Goal: Transaction & Acquisition: Register for event/course

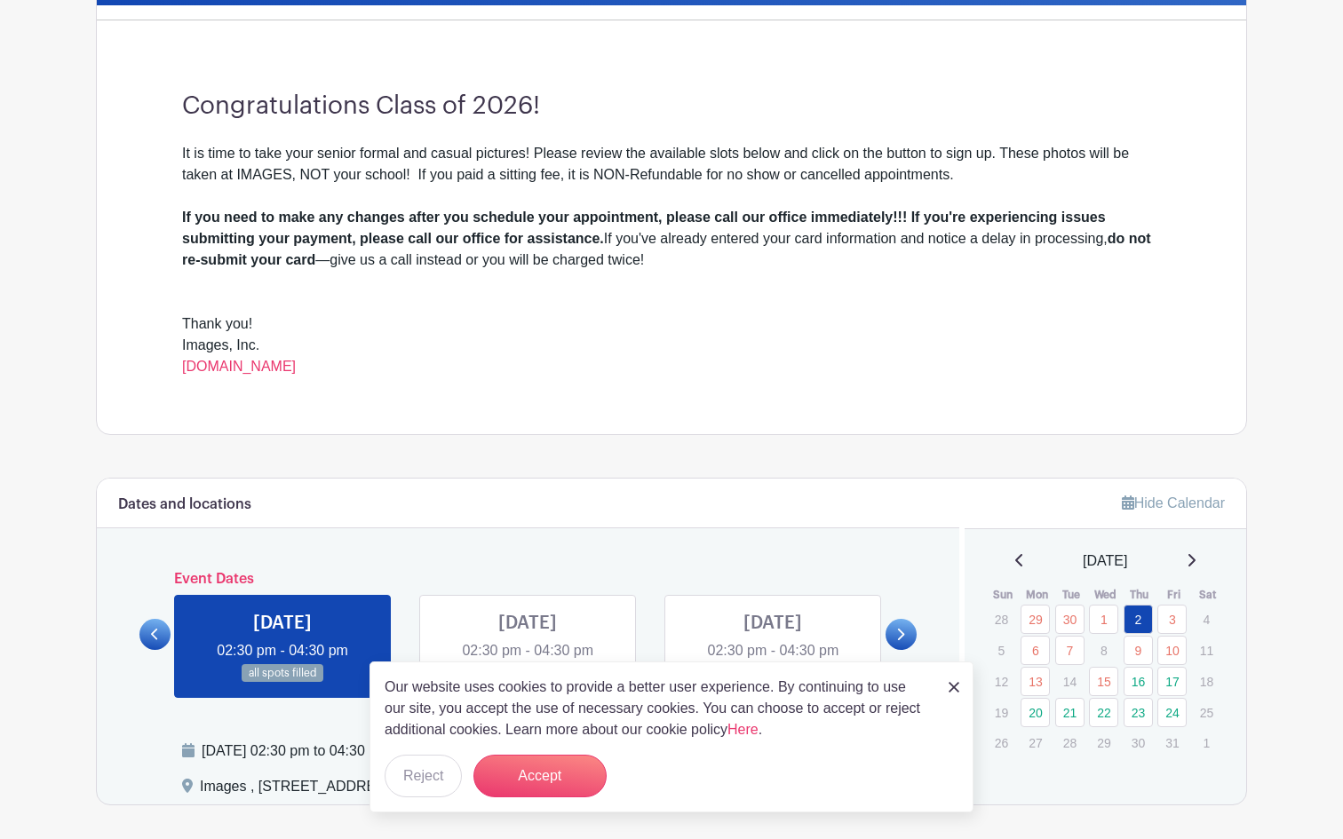
scroll to position [472, 0]
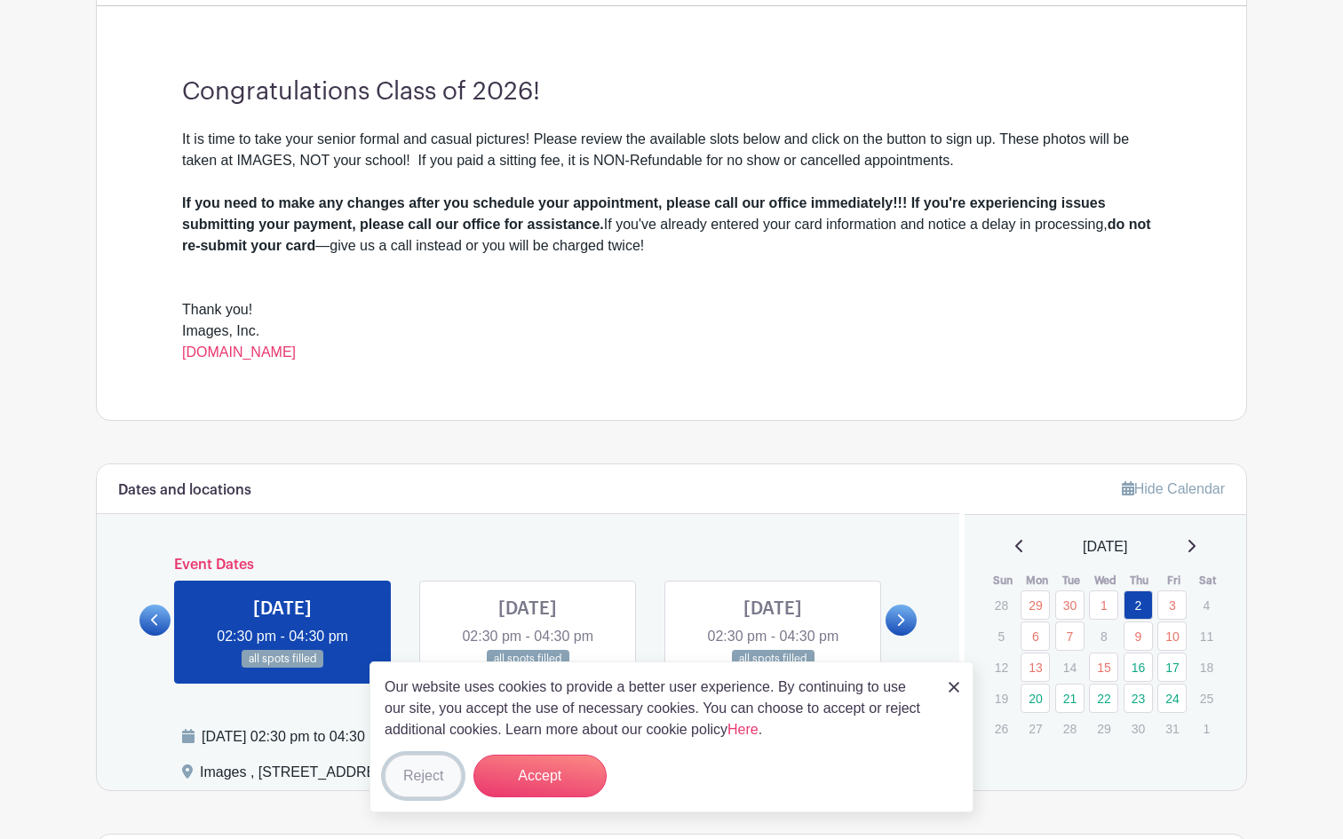
click at [414, 765] on button "Reject" at bounding box center [423, 776] width 77 height 43
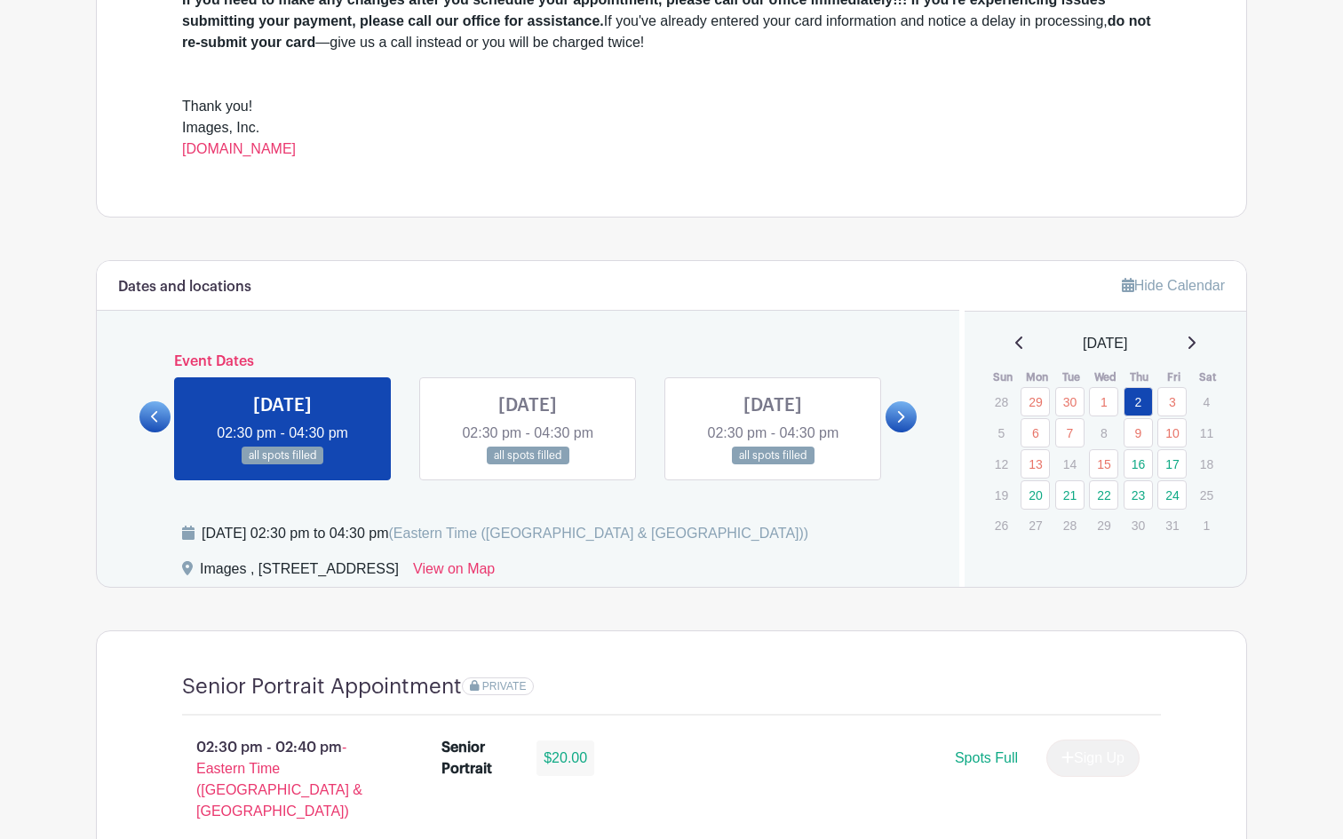
scroll to position [678, 0]
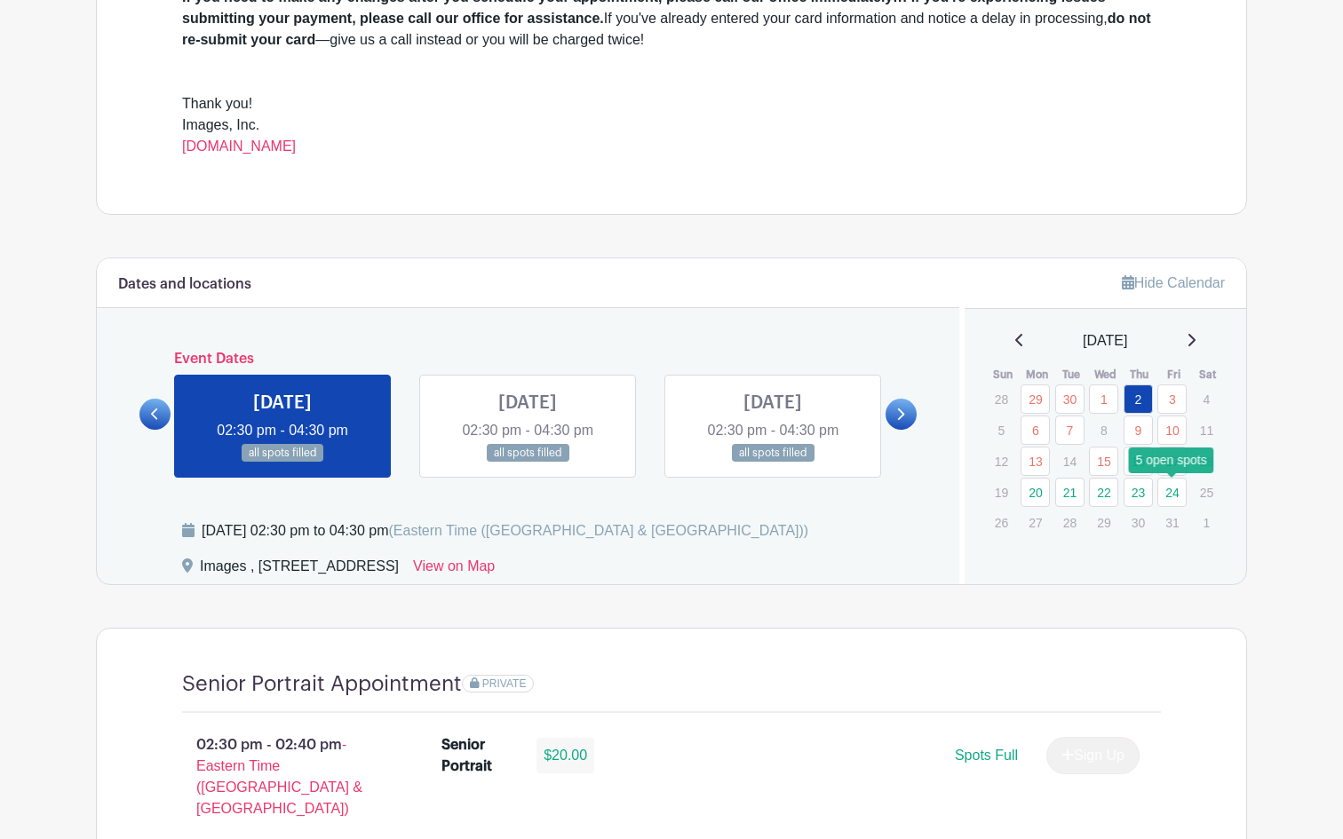
click at [1176, 496] on link "24" at bounding box center [1171, 492] width 29 height 29
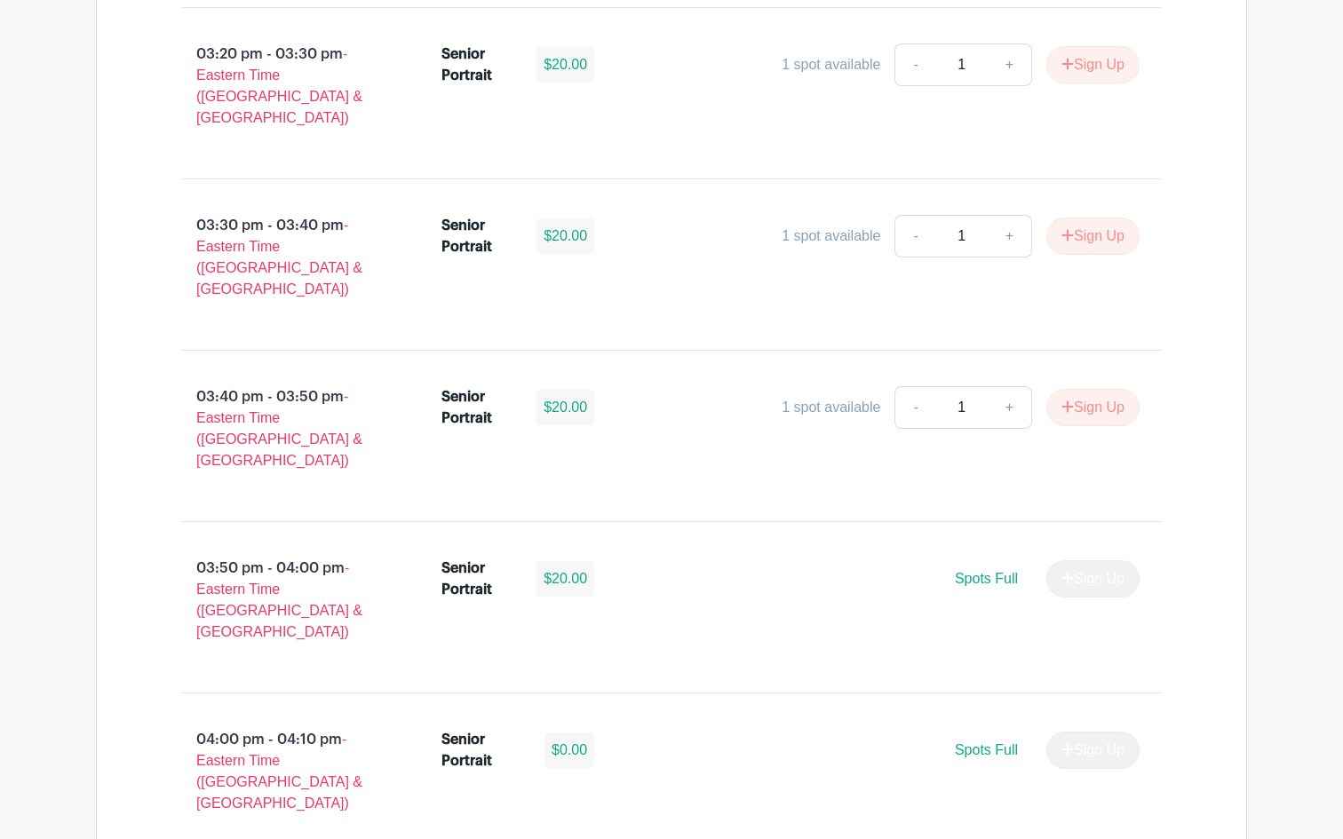
scroll to position [2234, 0]
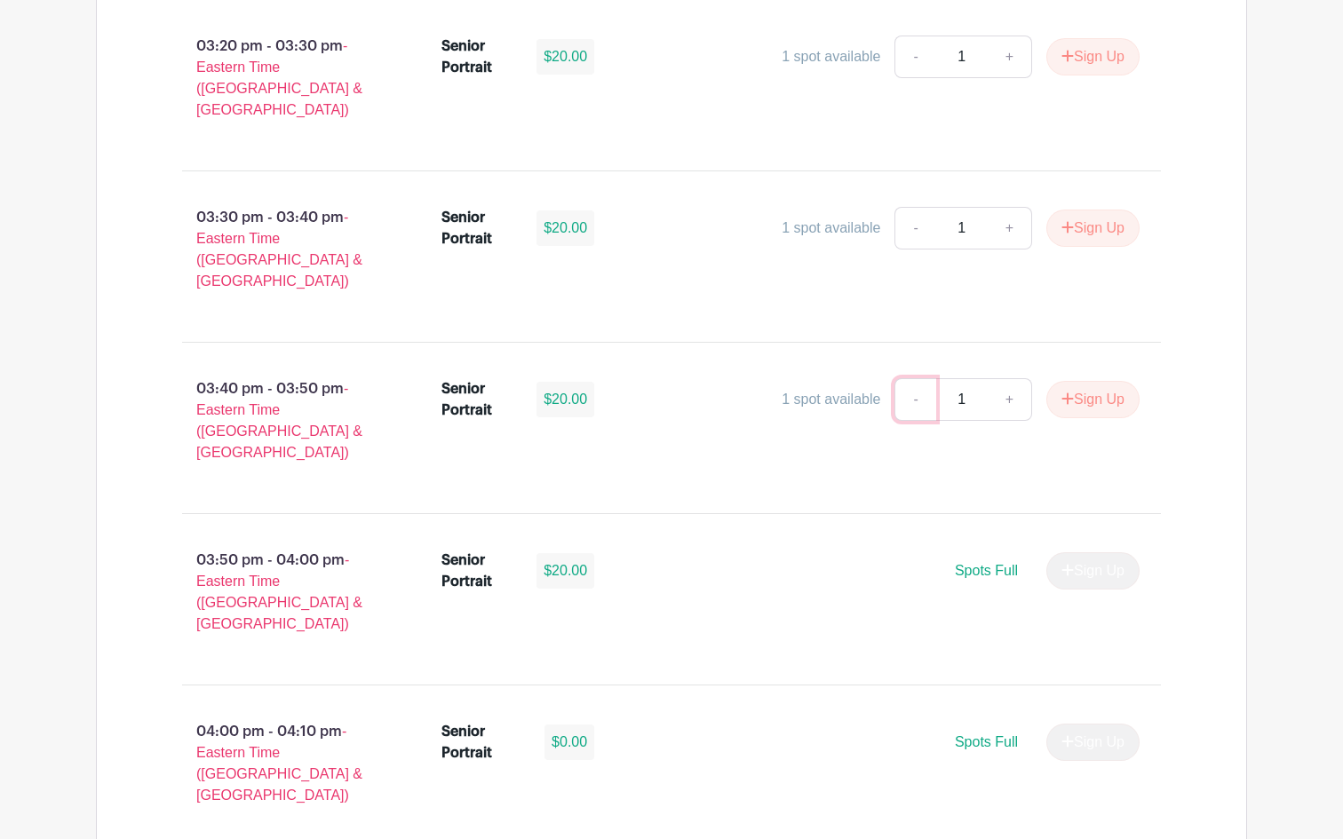
click at [910, 378] on link "-" at bounding box center [914, 399] width 41 height 43
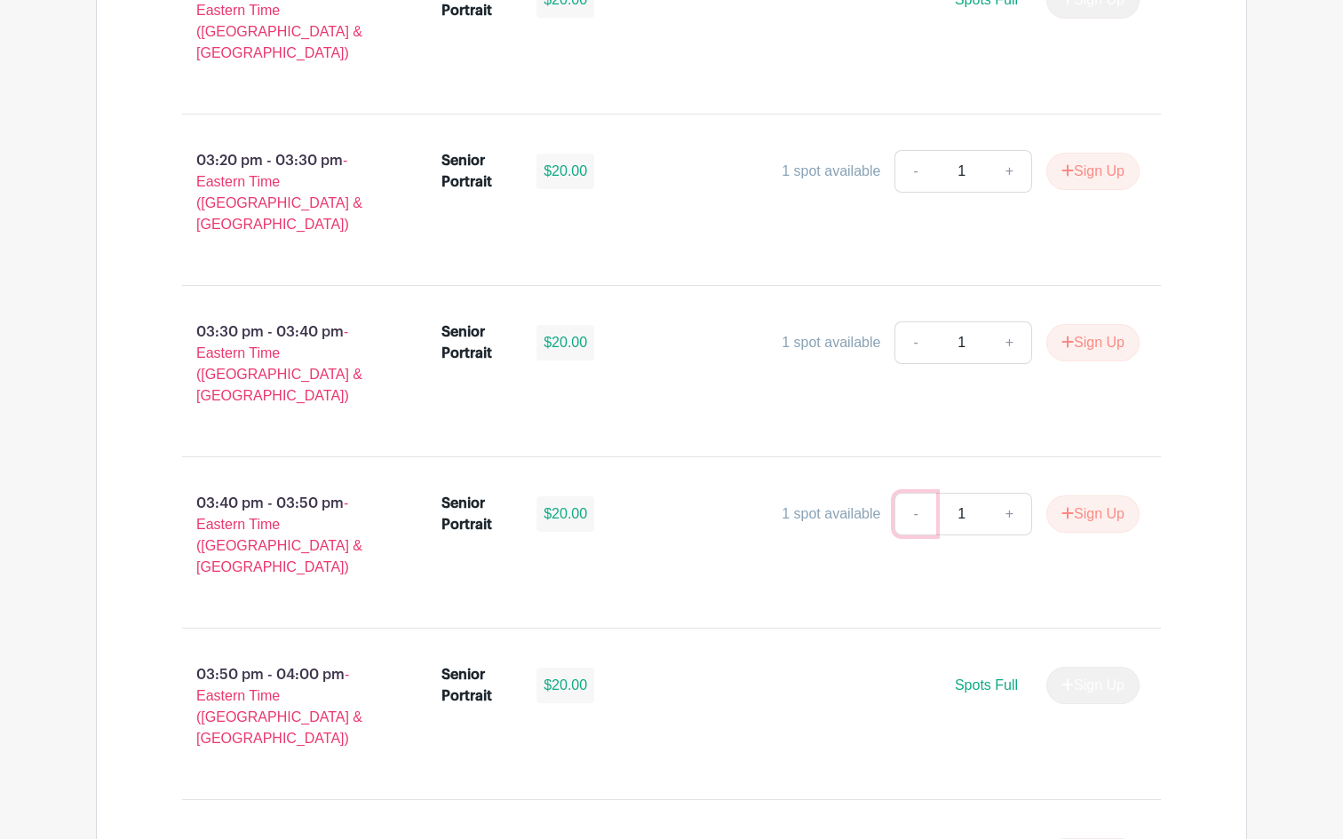
scroll to position [2116, 0]
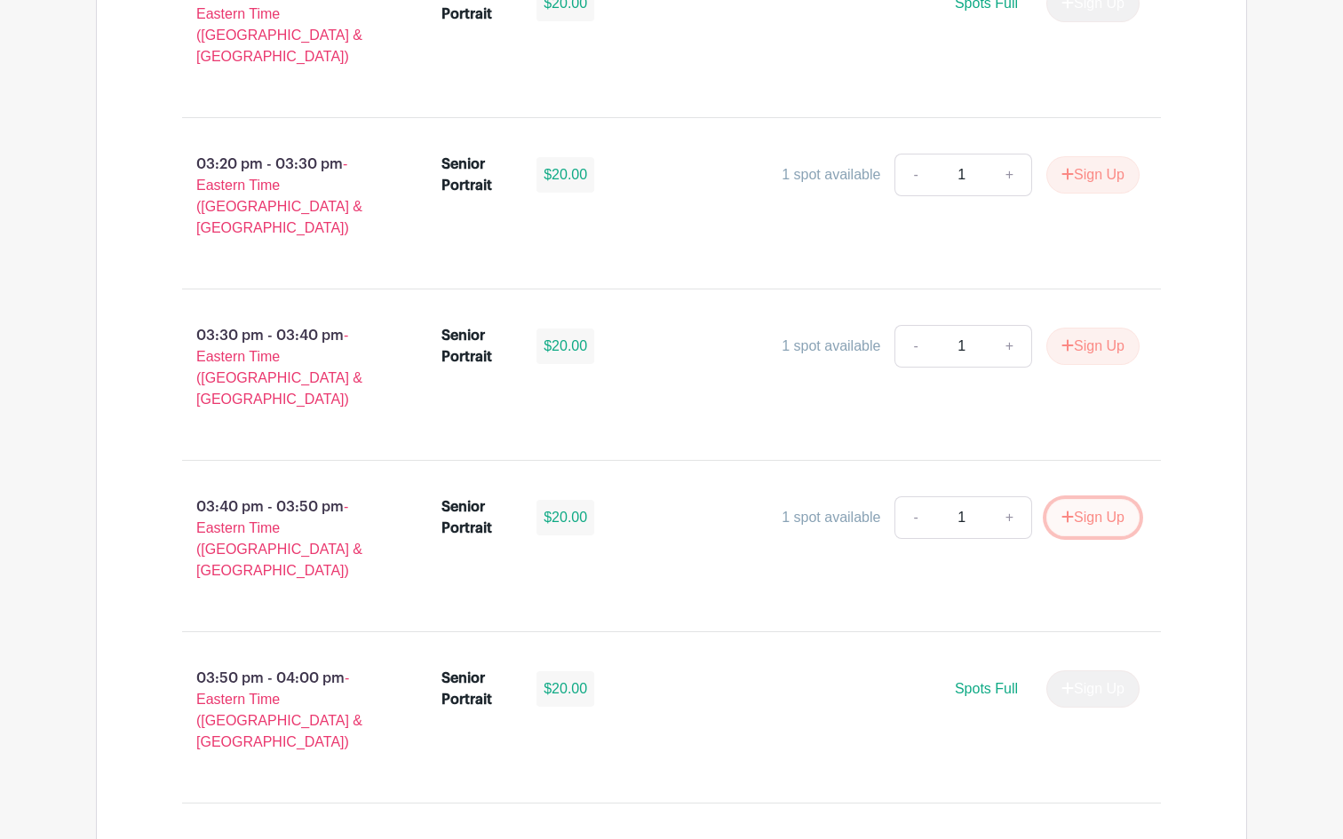
click at [1082, 499] on button "Sign Up" at bounding box center [1092, 517] width 93 height 37
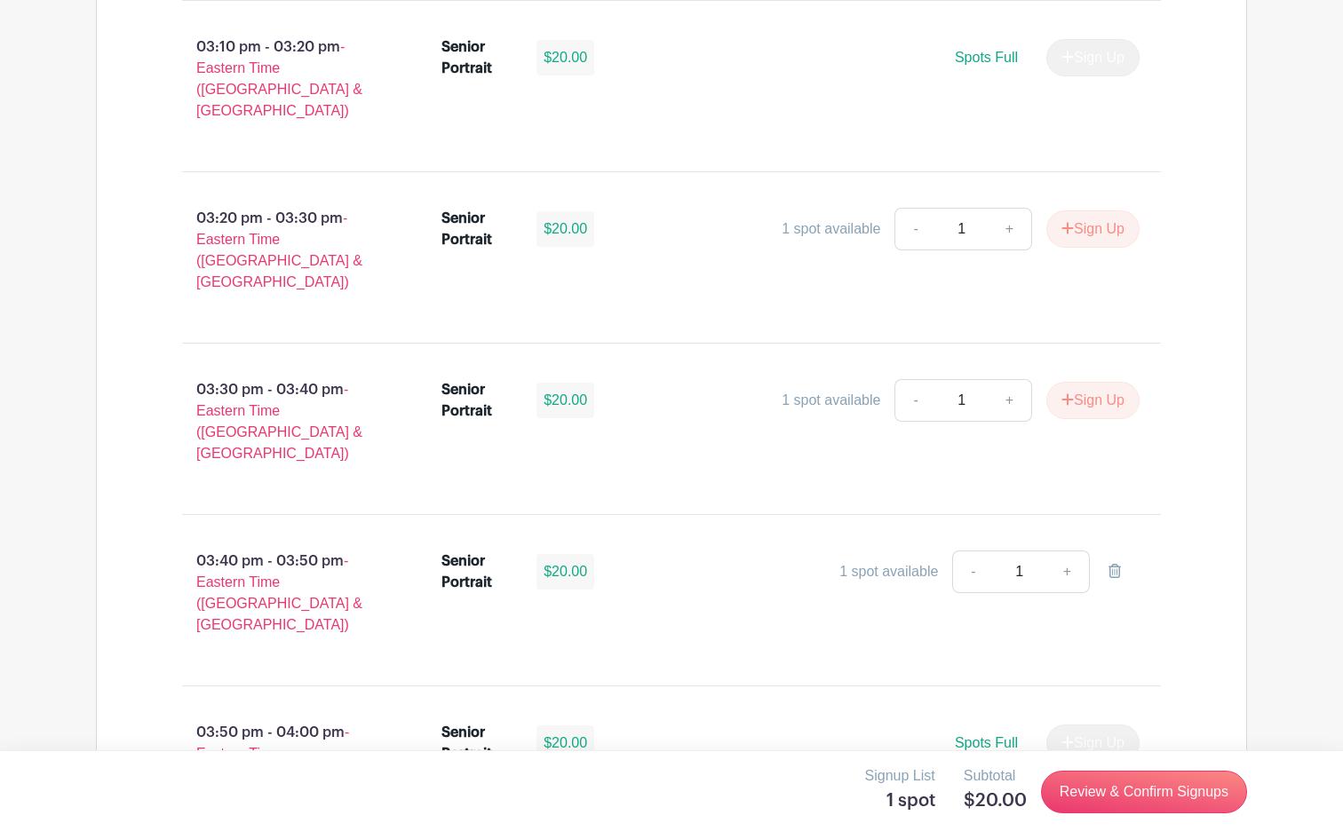
scroll to position [2080, 0]
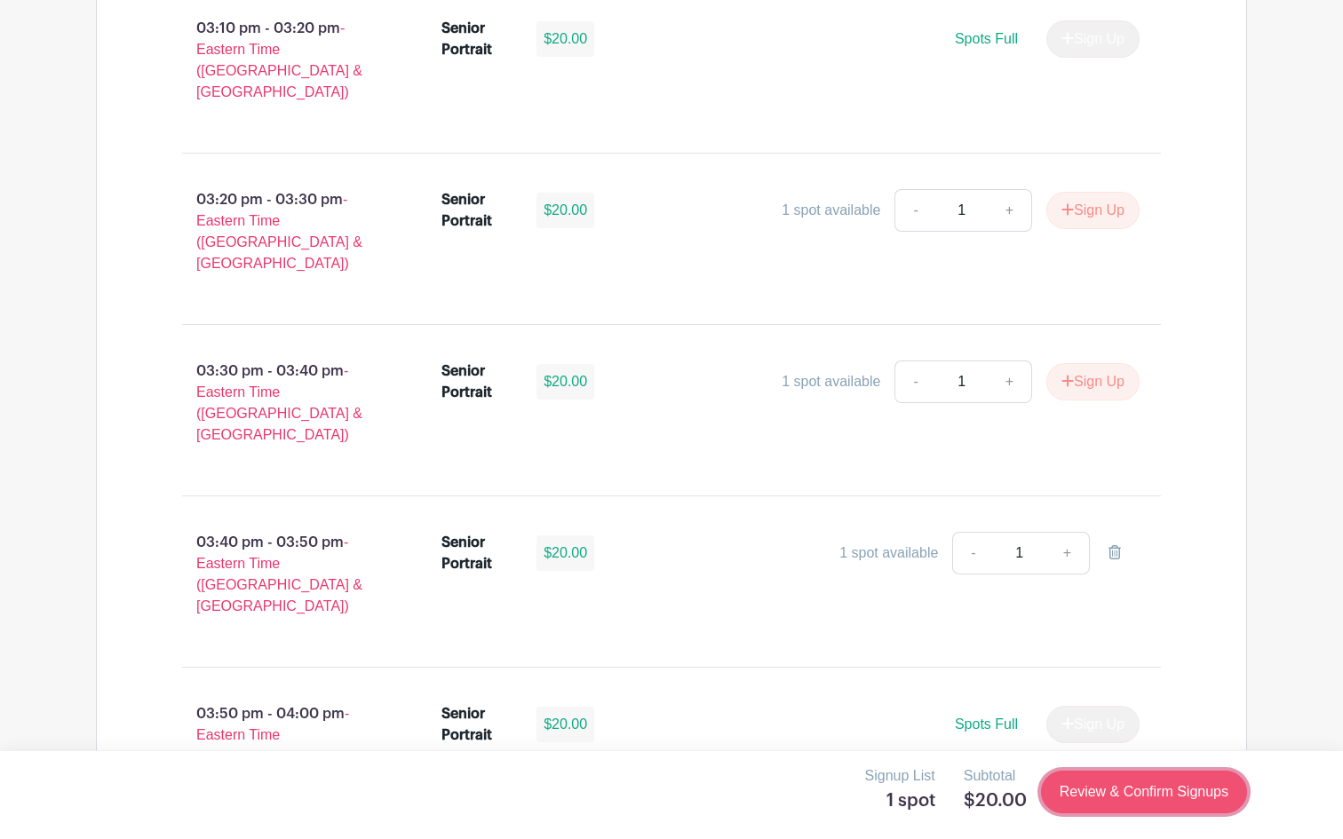
click at [1125, 795] on link "Review & Confirm Signups" at bounding box center [1144, 792] width 206 height 43
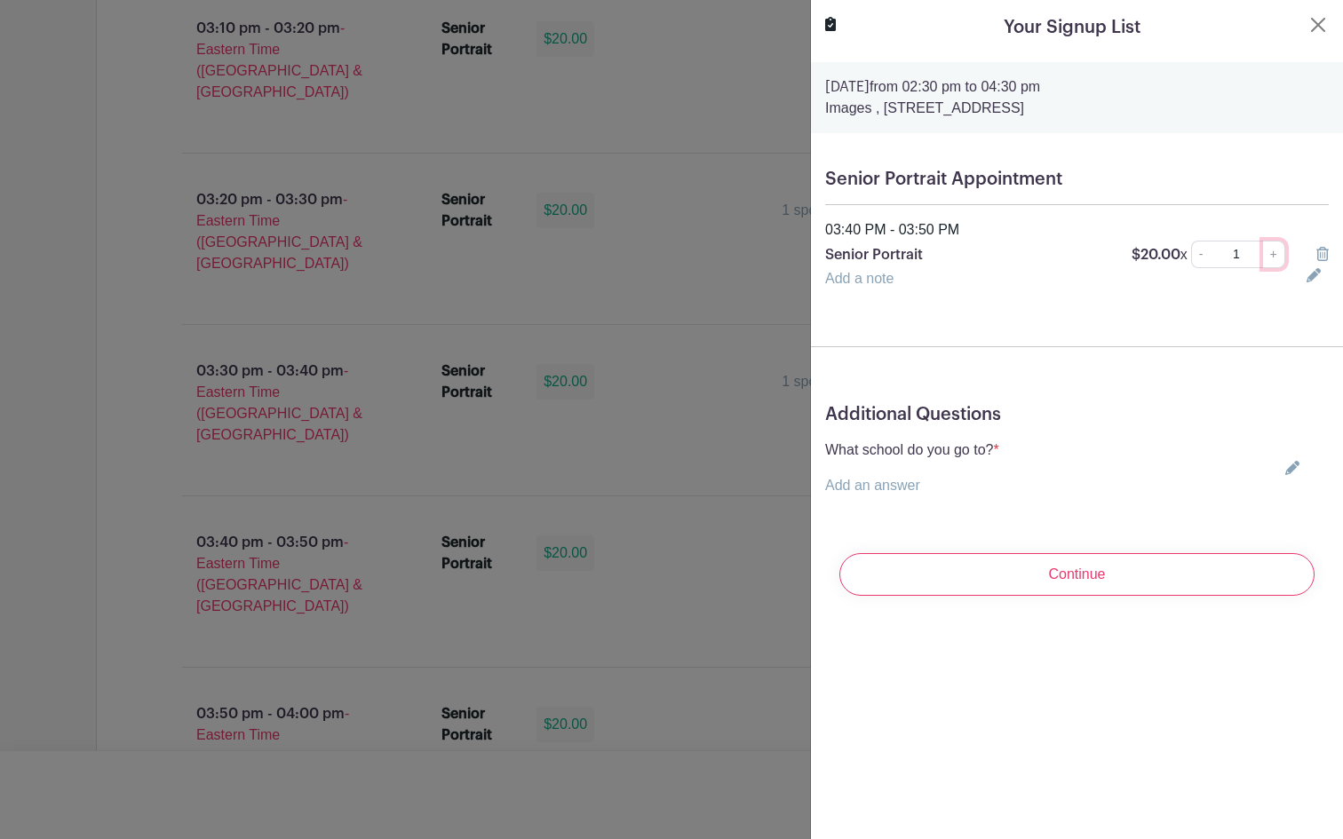
click at [1278, 260] on link "+" at bounding box center [1274, 255] width 22 height 28
click at [1198, 258] on link "-" at bounding box center [1201, 255] width 20 height 28
click at [1185, 399] on div "Additional Questions What school do you go to? * Add an answer Choose your answ…" at bounding box center [1077, 457] width 532 height 135
click at [1291, 464] on icon at bounding box center [1292, 468] width 14 height 14
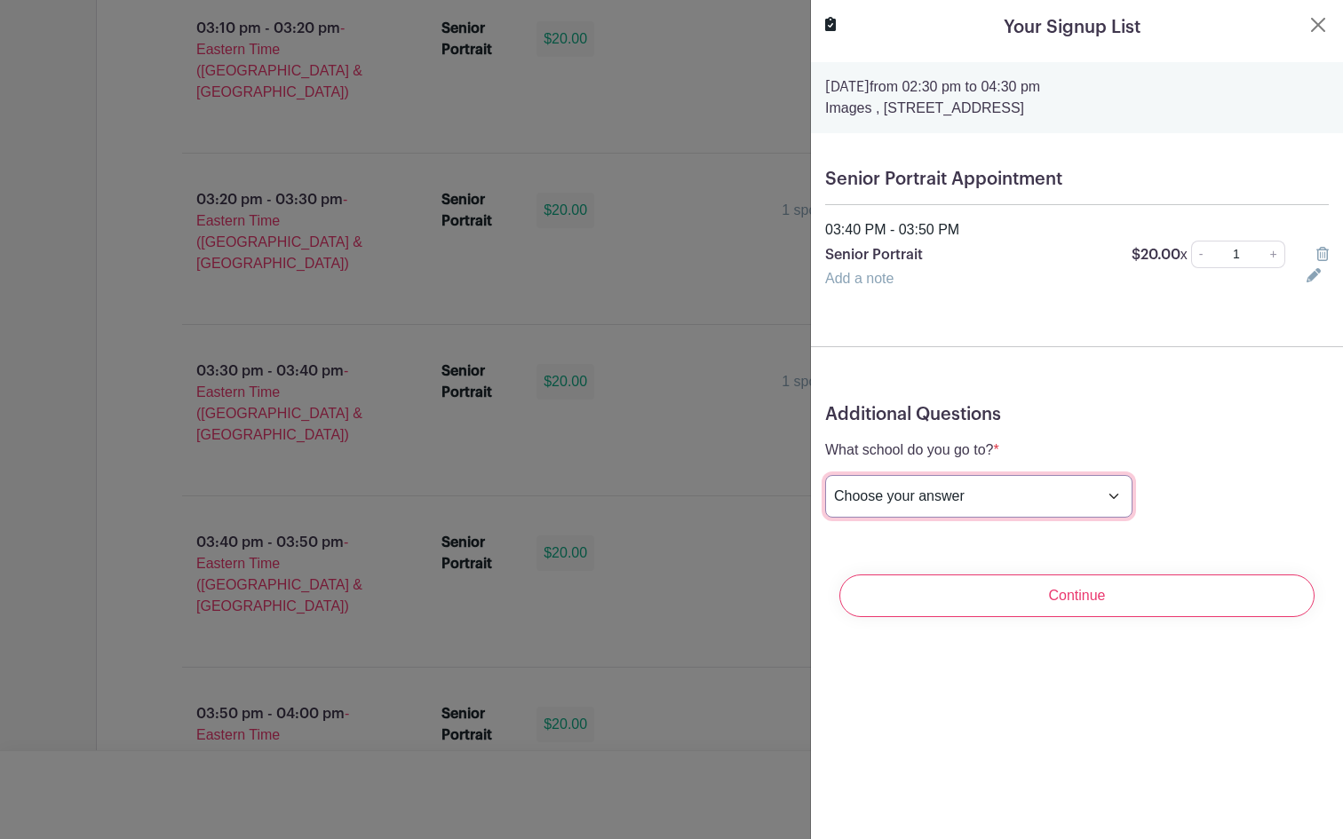
click at [1013, 497] on select "Choose your answer Boiling Springs High Broome High Byrnes High Chesnee High Cl…" at bounding box center [978, 496] width 307 height 43
select select "3936"
click at [825, 475] on select "Choose your answer Boiling Springs High Broome High Byrnes High Chesnee High Cl…" at bounding box center [978, 496] width 307 height 43
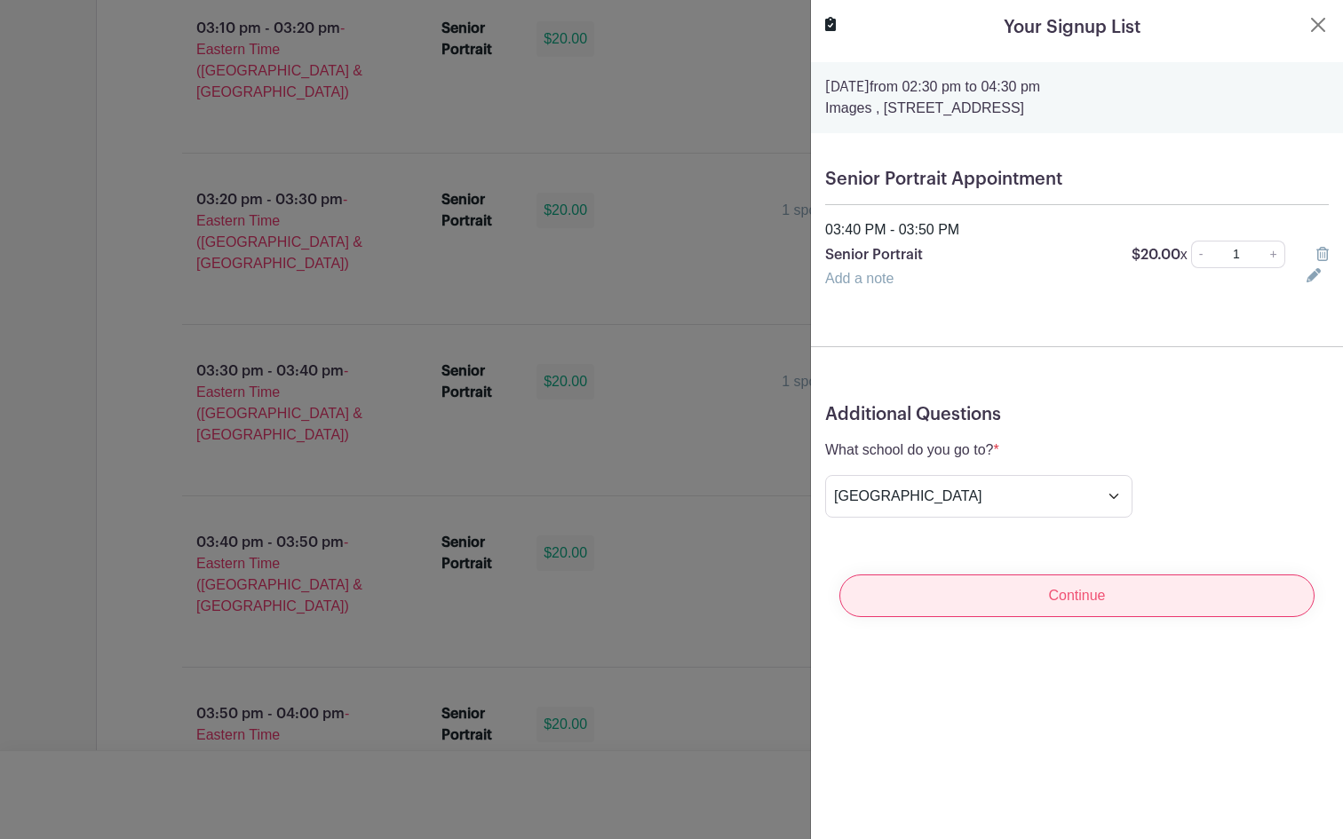
click at [1069, 602] on input "Continue" at bounding box center [1076, 596] width 475 height 43
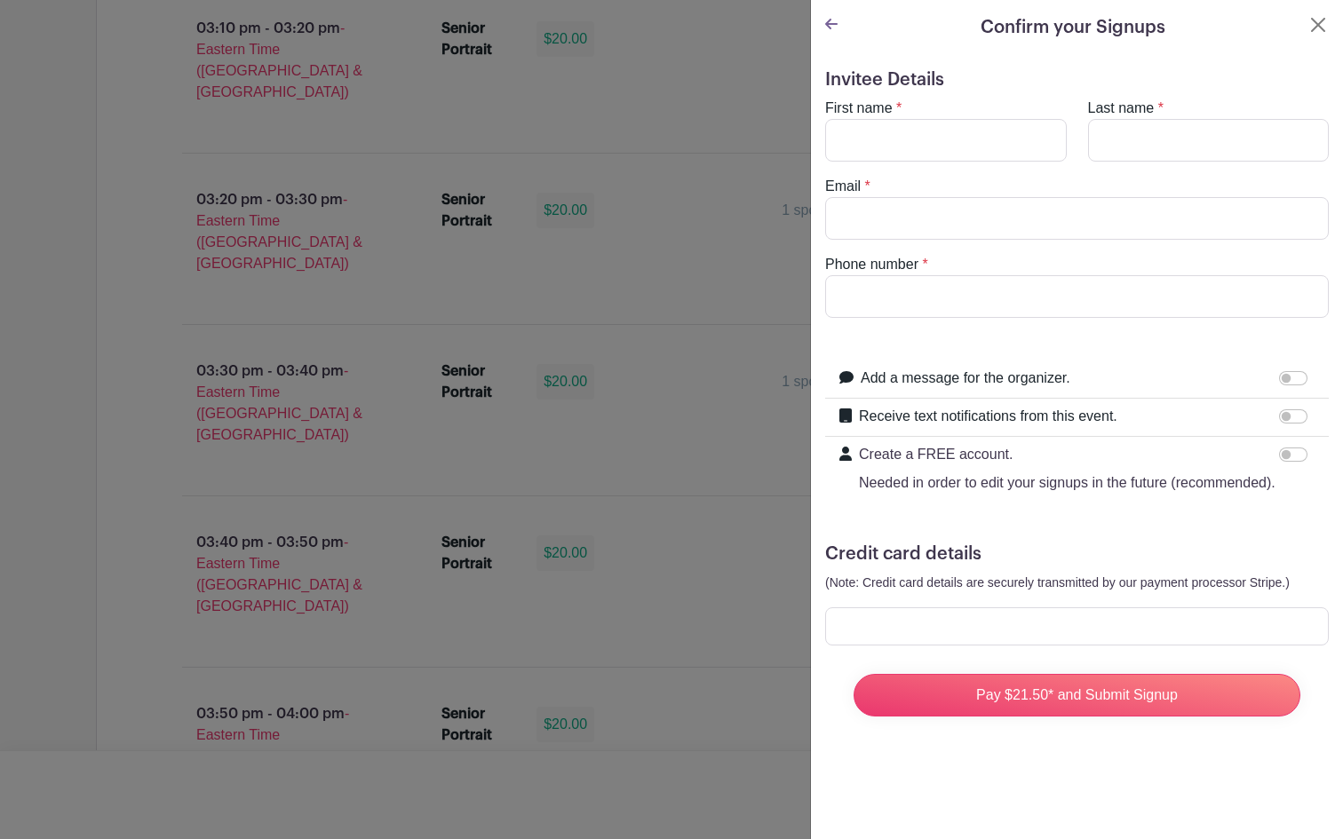
click at [1078, 598] on form "Invitee Details First name * Last name * Email * Phone number * Add a message f…" at bounding box center [1077, 400] width 504 height 662
click at [1294, 418] on input "Receive text notifications from this event." at bounding box center [1293, 416] width 28 height 14
checkbox input "true"
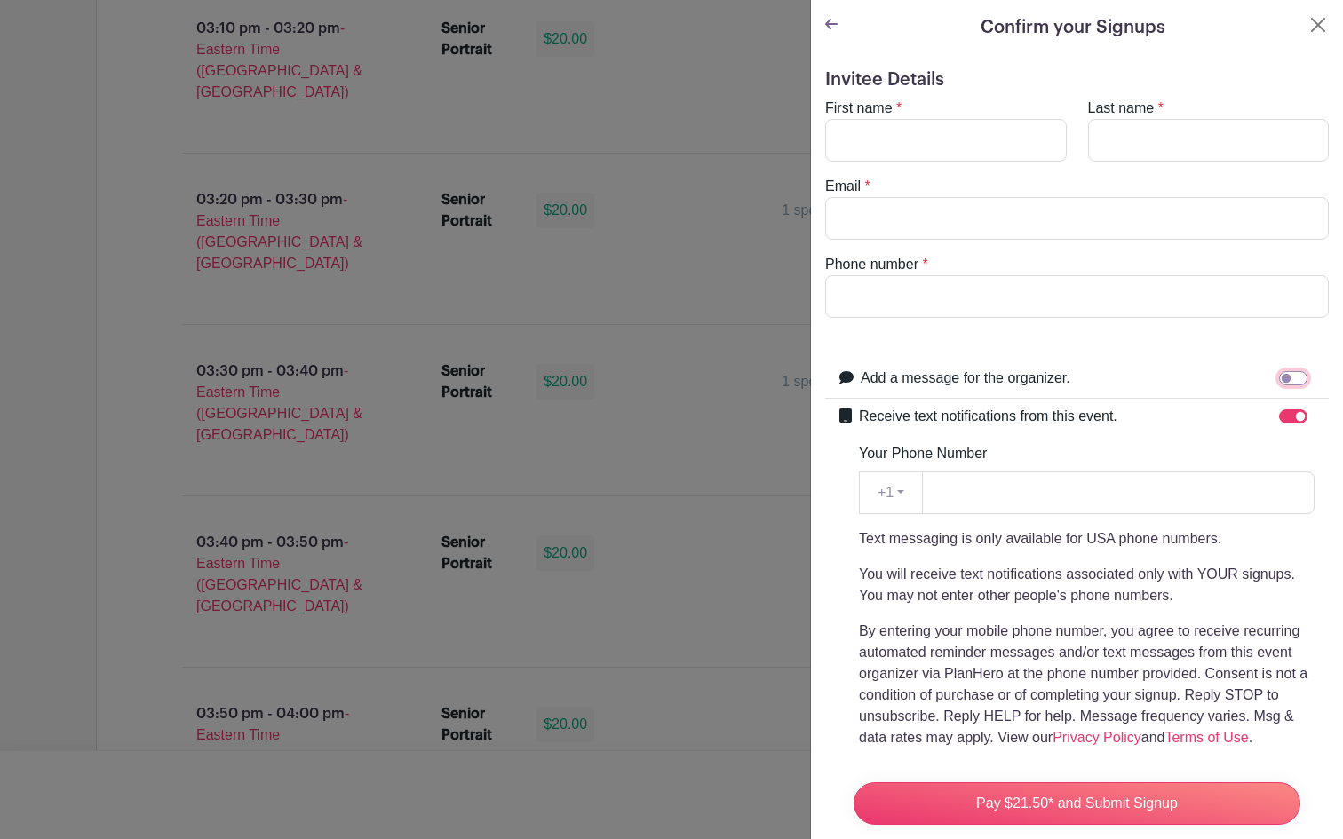
click at [1291, 376] on input "Add a message for the organizer." at bounding box center [1293, 378] width 28 height 14
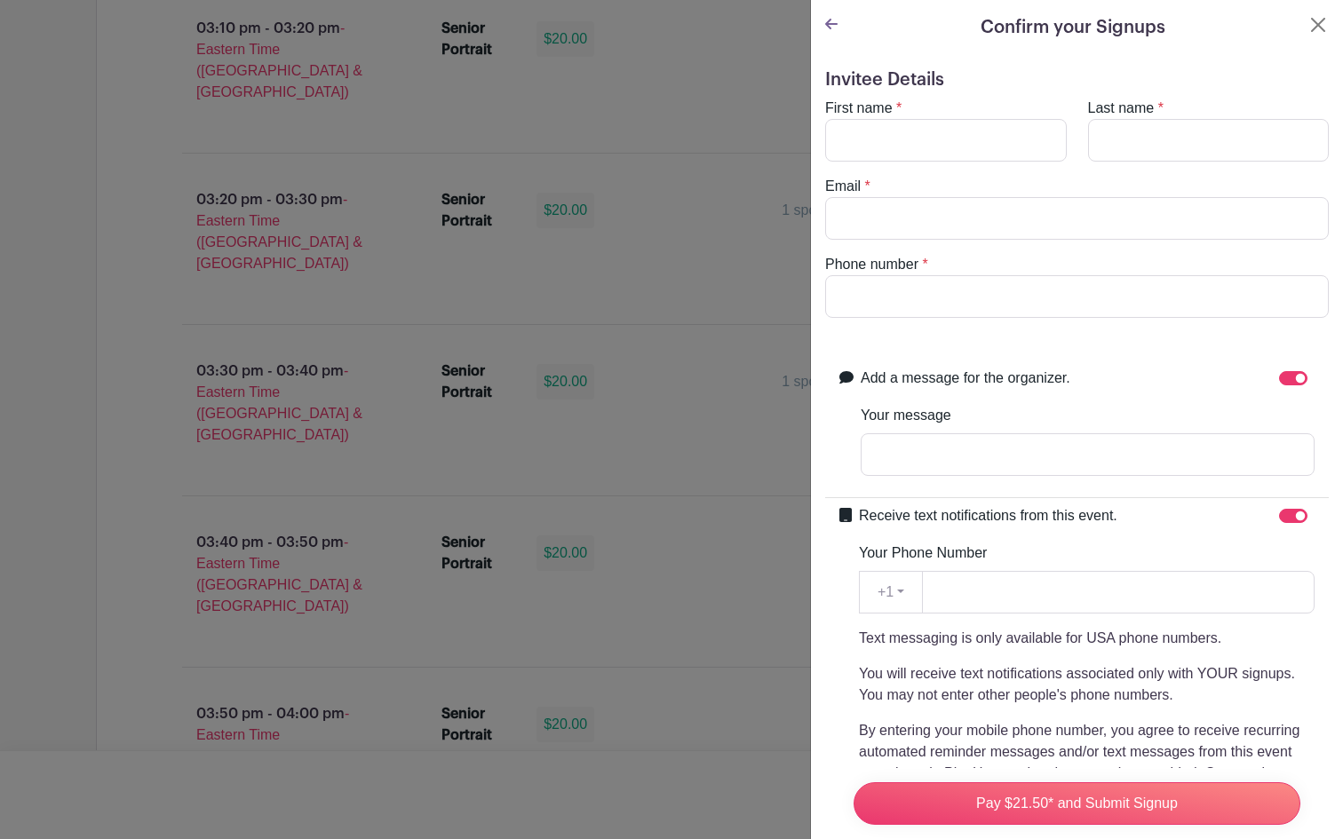
click at [1164, 482] on div "Add a message for the organizer. Your message" at bounding box center [1088, 429] width 454 height 123
click at [1162, 470] on input "Your message" at bounding box center [1088, 454] width 454 height 43
click at [1303, 370] on div at bounding box center [1297, 378] width 36 height 21
click at [1297, 375] on input "Add a message for the organizer." at bounding box center [1293, 378] width 28 height 14
checkbox input "false"
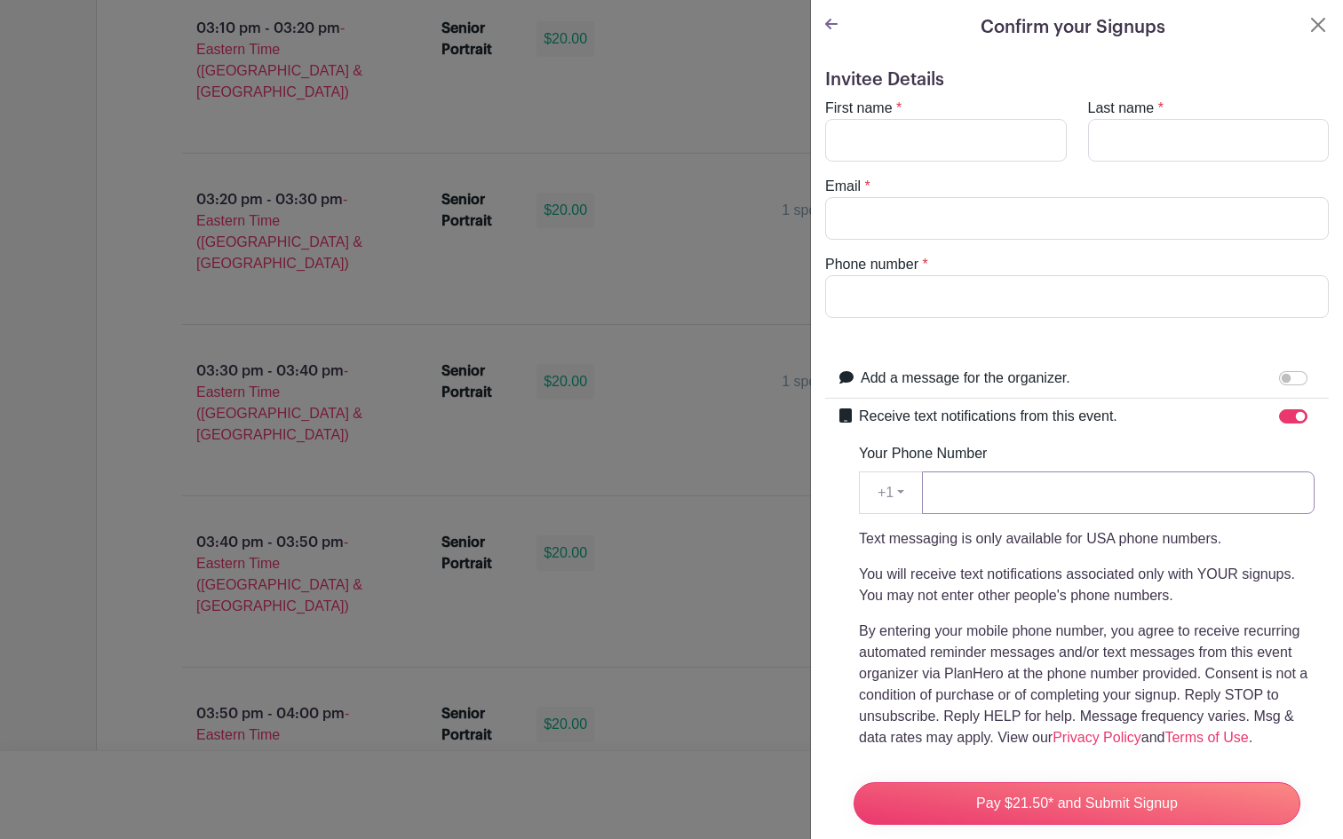
click at [1090, 494] on input "Your Phone Number" at bounding box center [1118, 493] width 393 height 43
type input "5703696347"
type input "Trinity"
type input "Orozco"
type input "trinity282008@gmail.com"
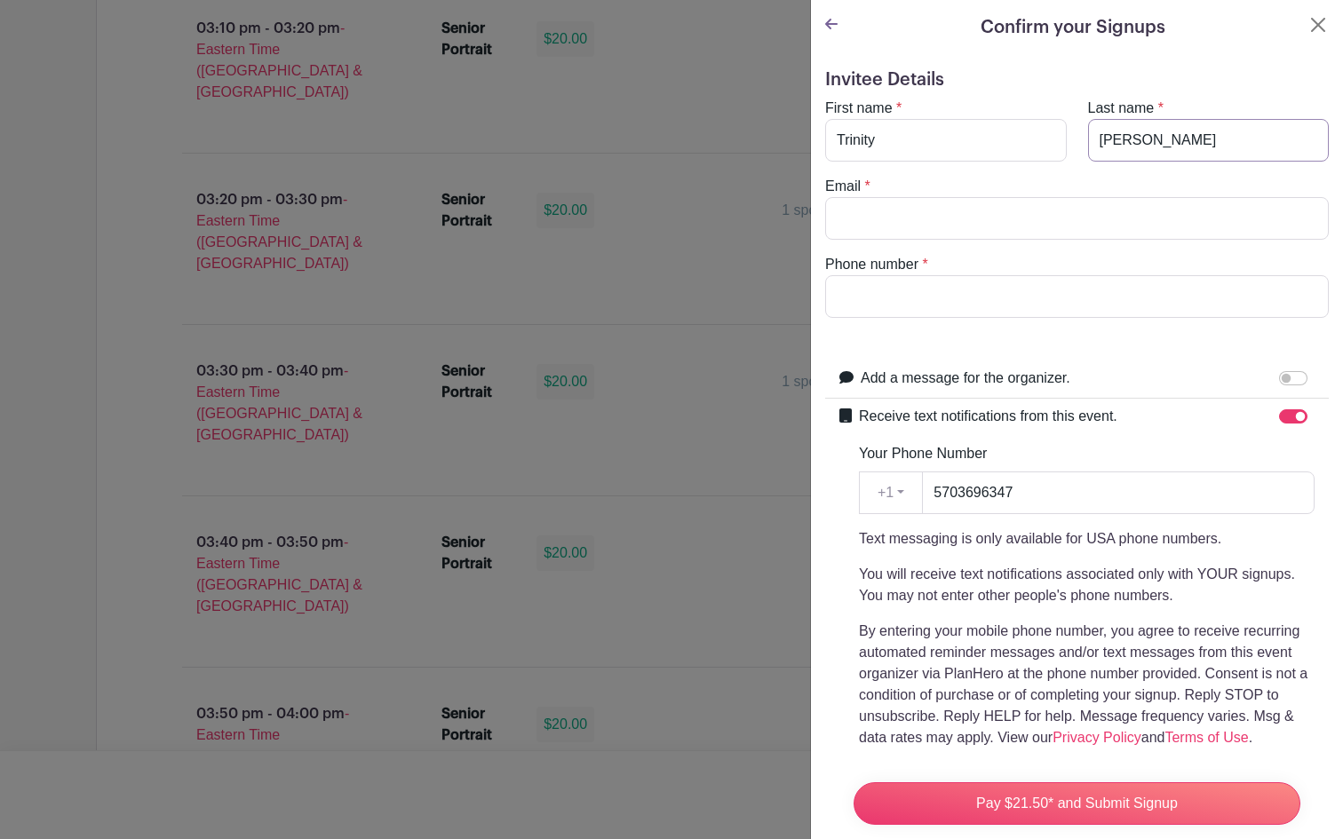
type input "5703696347"
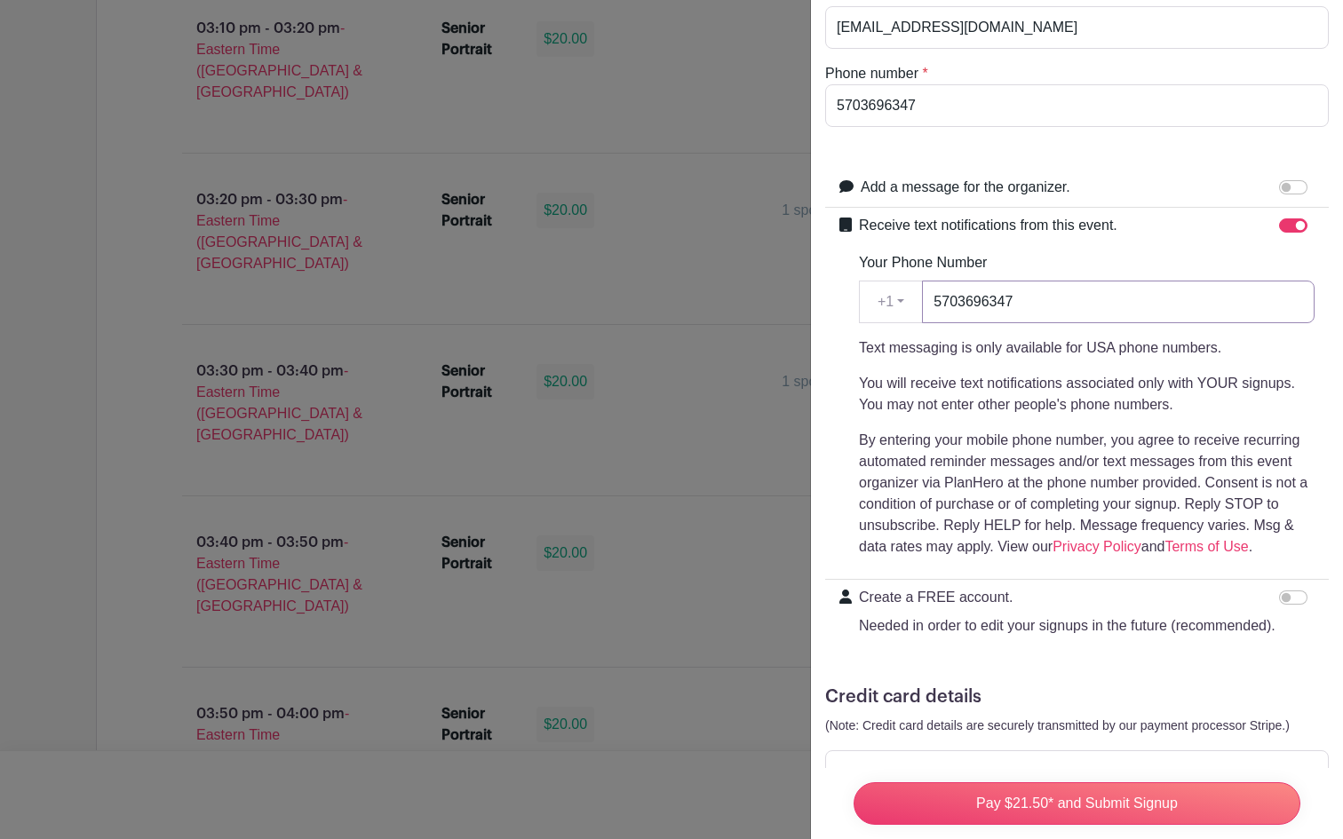
scroll to position [254, 0]
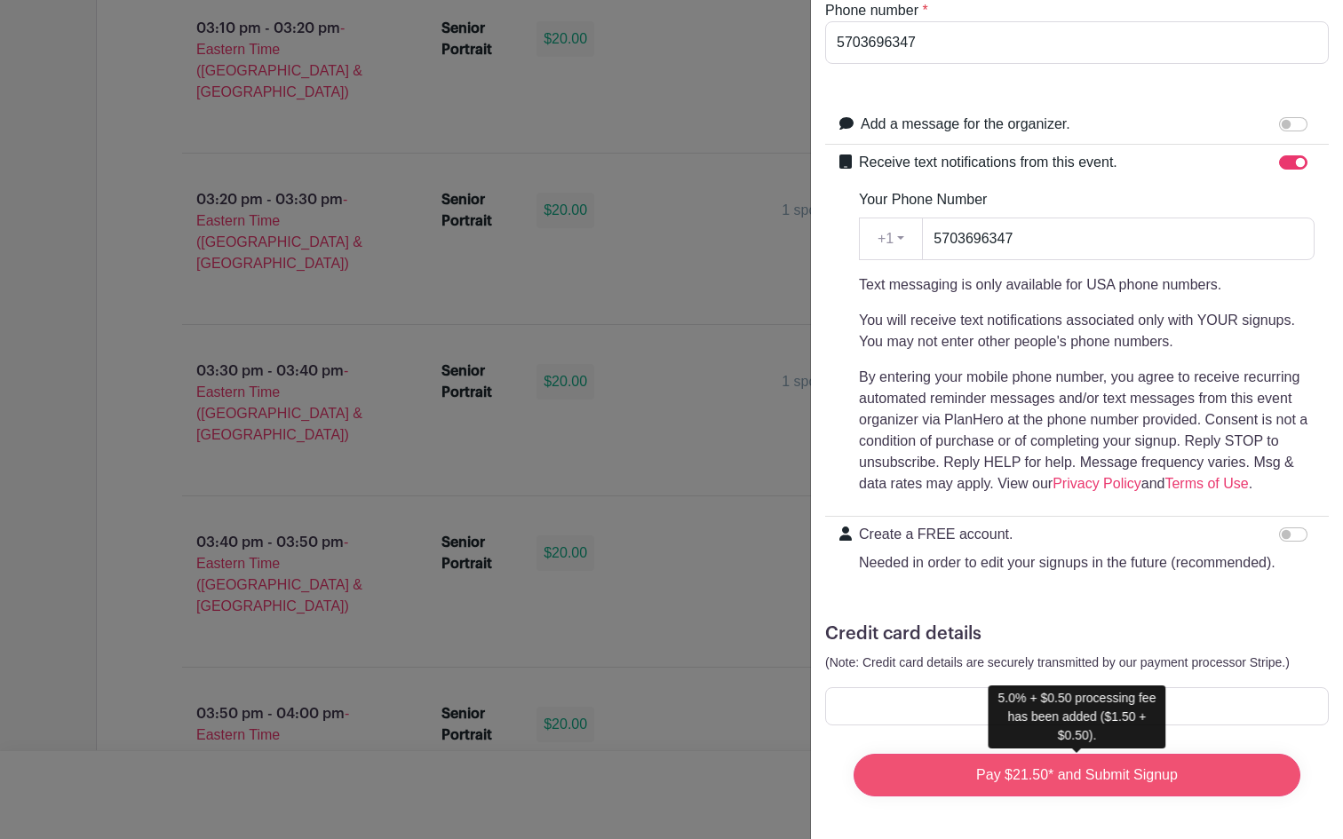
click at [1172, 784] on input "Pay $21.50* and Submit Signup" at bounding box center [1077, 775] width 447 height 43
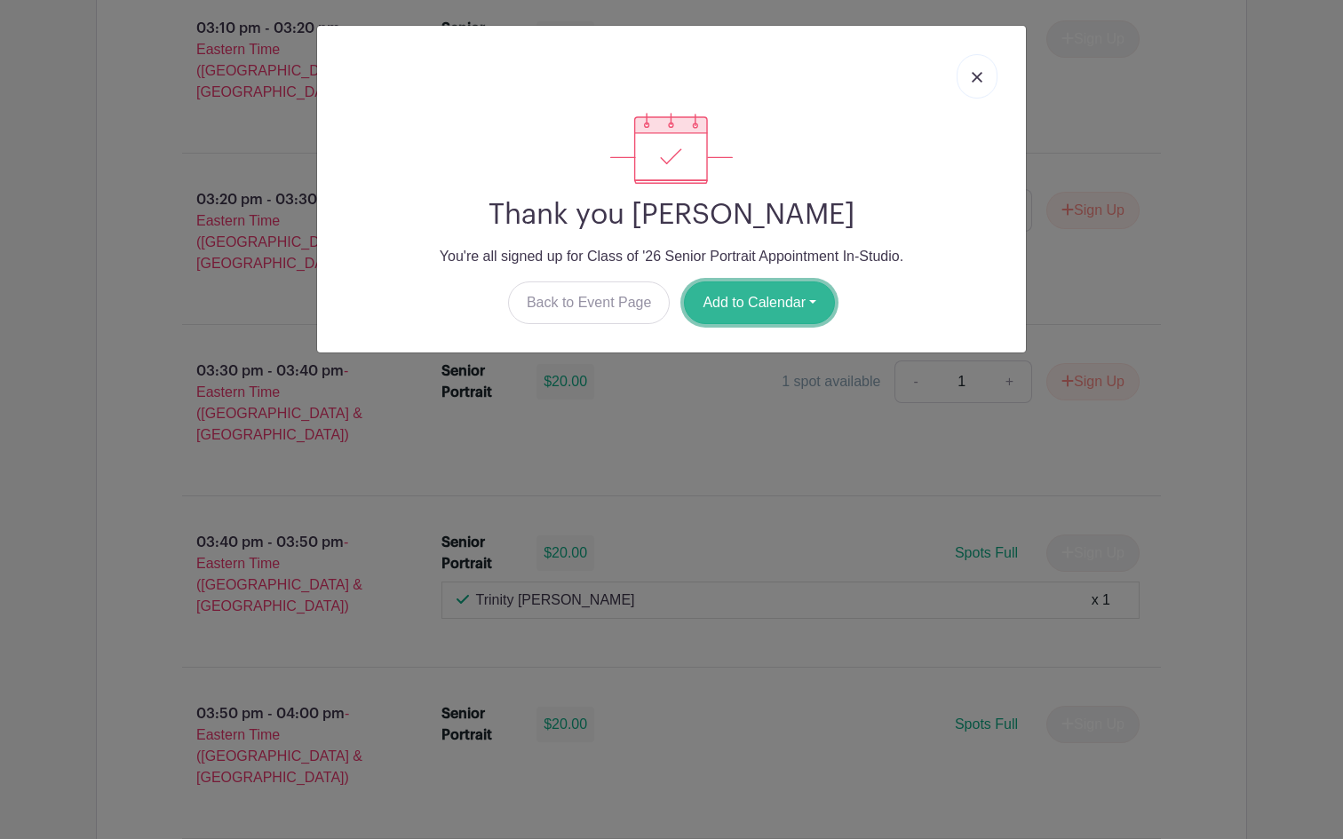
click at [757, 291] on button "Add to Calendar" at bounding box center [759, 303] width 151 height 43
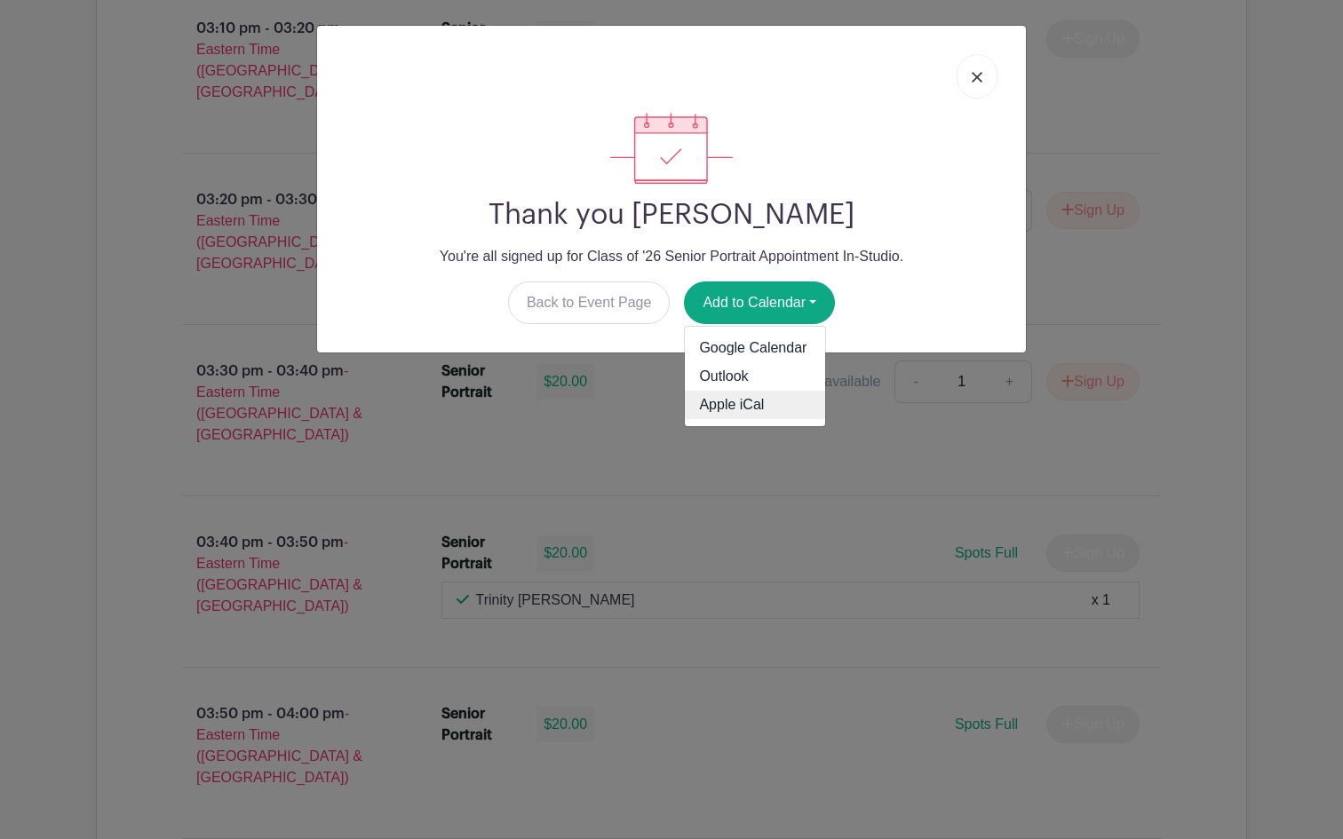
click at [740, 402] on link "Apple iCal" at bounding box center [755, 405] width 140 height 28
click at [1124, 278] on div "Thank you Trinity Orozco You're all signed up for Class of '26 Senior Portrait …" at bounding box center [671, 419] width 1343 height 839
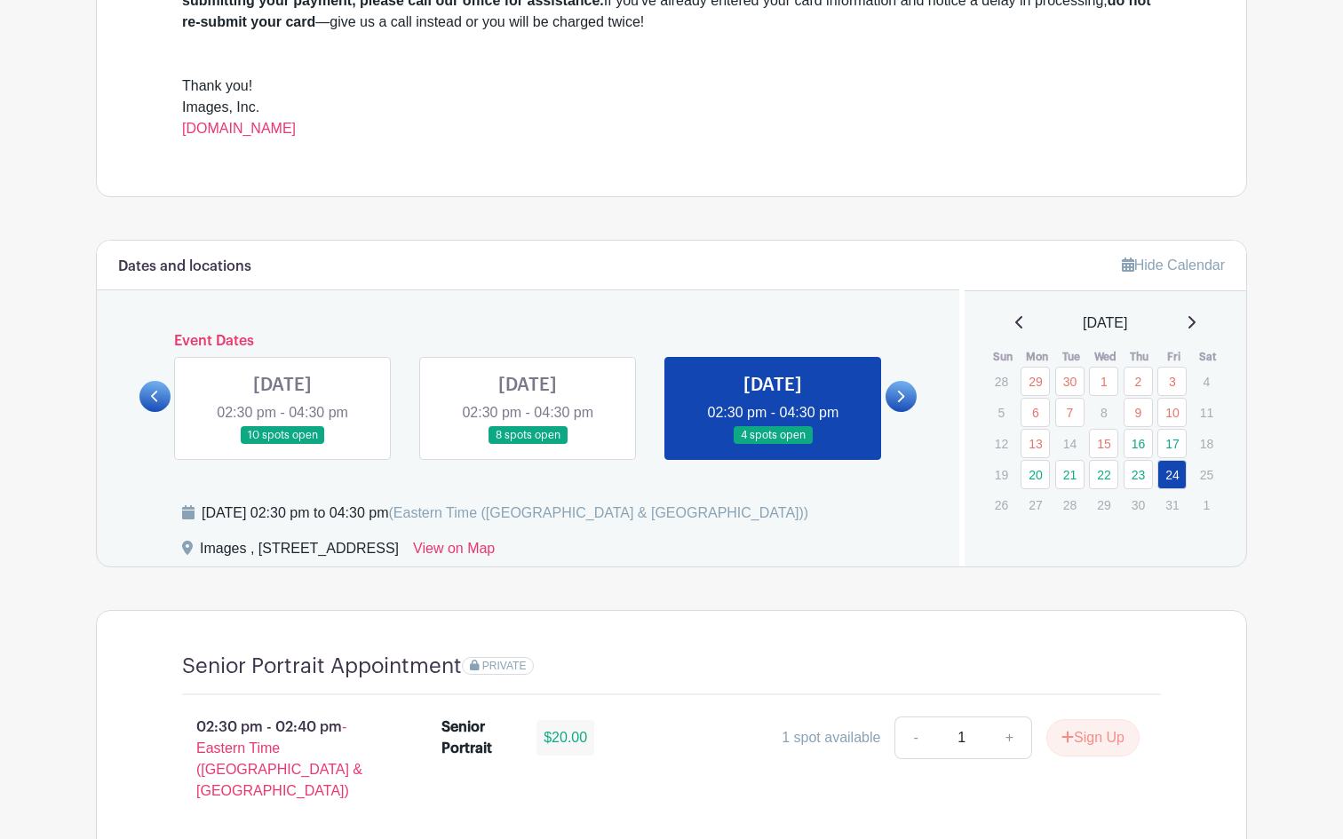
scroll to position [522, 0]
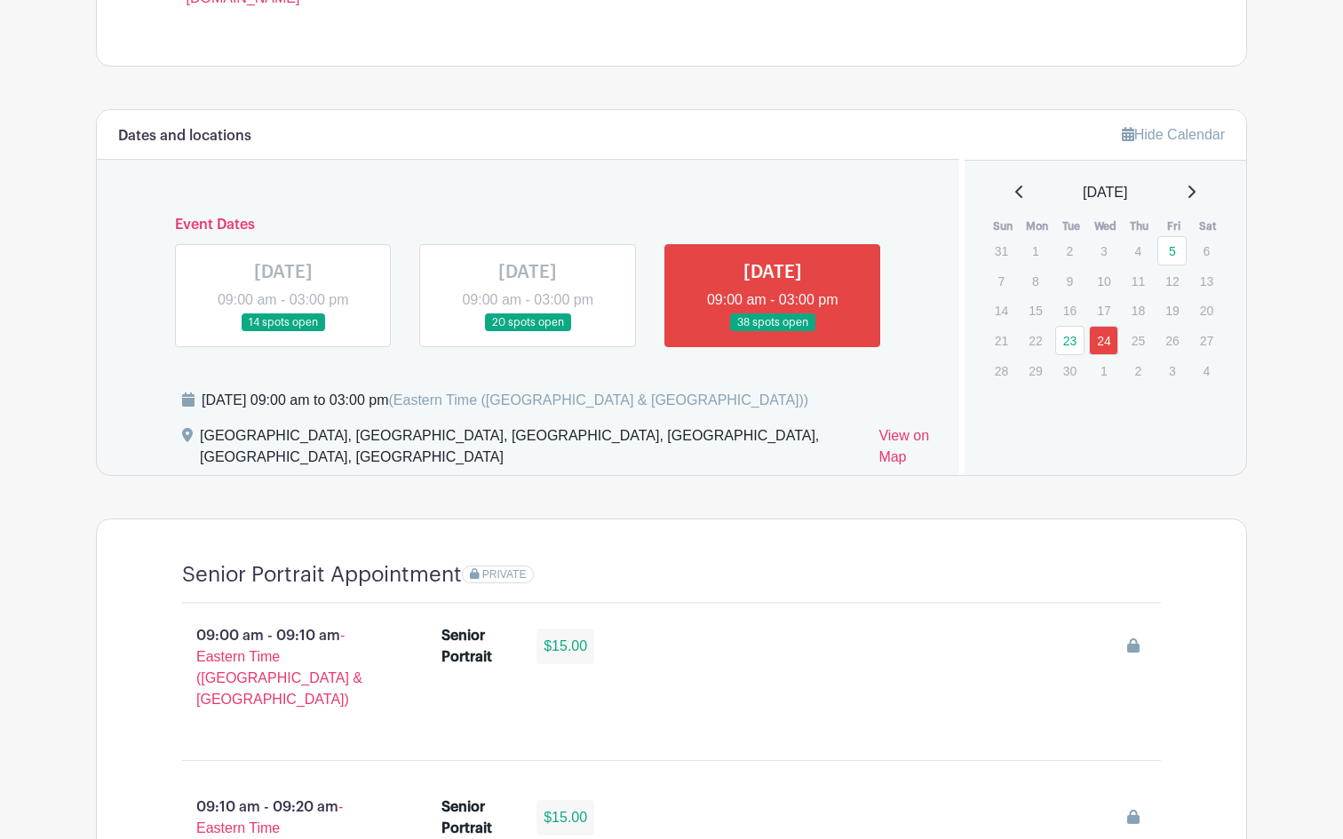
scroll to position [867, 0]
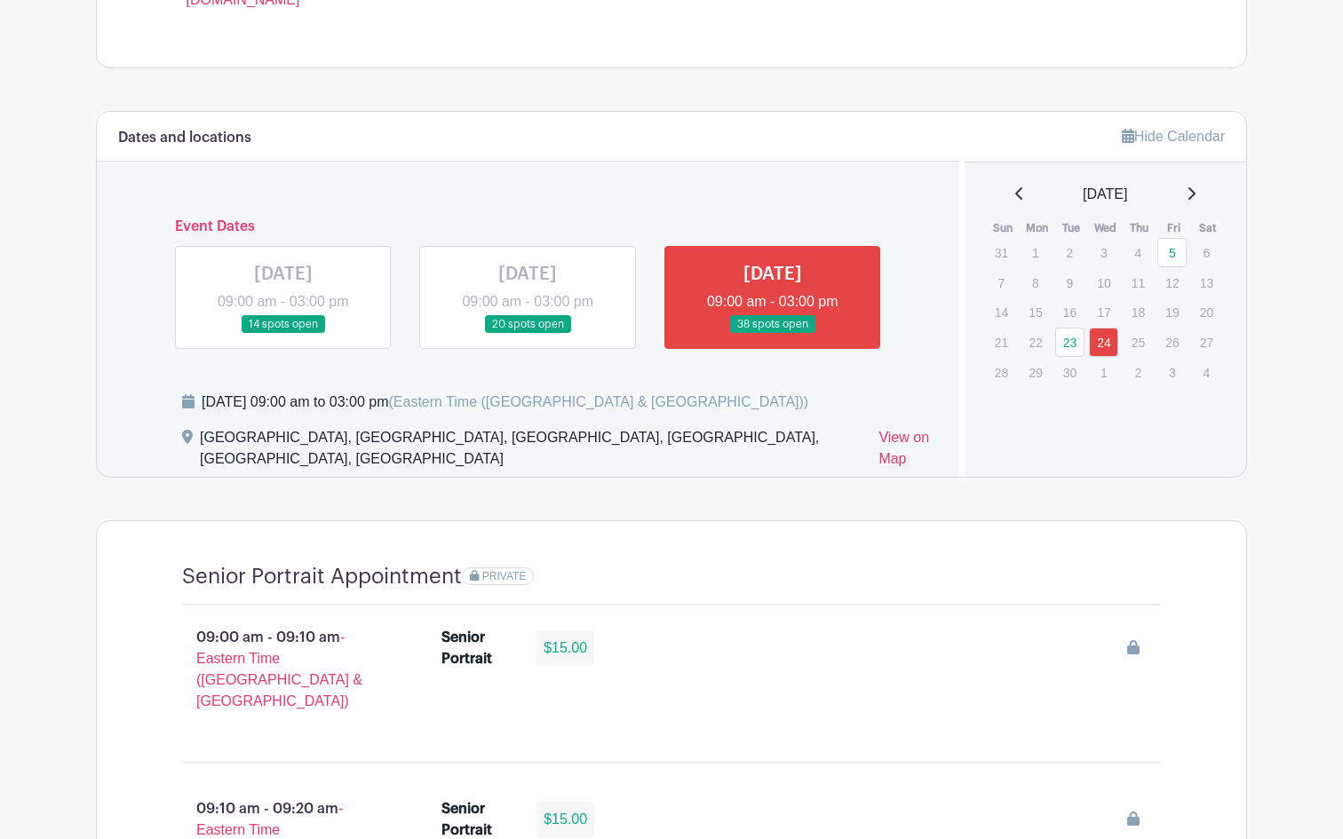
click at [1196, 196] on icon at bounding box center [1191, 193] width 7 height 12
click at [1203, 196] on div "[DATE]" at bounding box center [1106, 194] width 240 height 21
click at [1183, 182] on div "Hide Calendar [DATE] Sun Mon Tue Wed Thu Fri Sat 28 29 30 1 2 3 4 5 6 7 8 9 10 …" at bounding box center [1103, 294] width 288 height 365
click at [1192, 187] on div "[DATE]" at bounding box center [1106, 194] width 240 height 21
click at [1206, 196] on div "[DATE]" at bounding box center [1106, 194] width 240 height 21
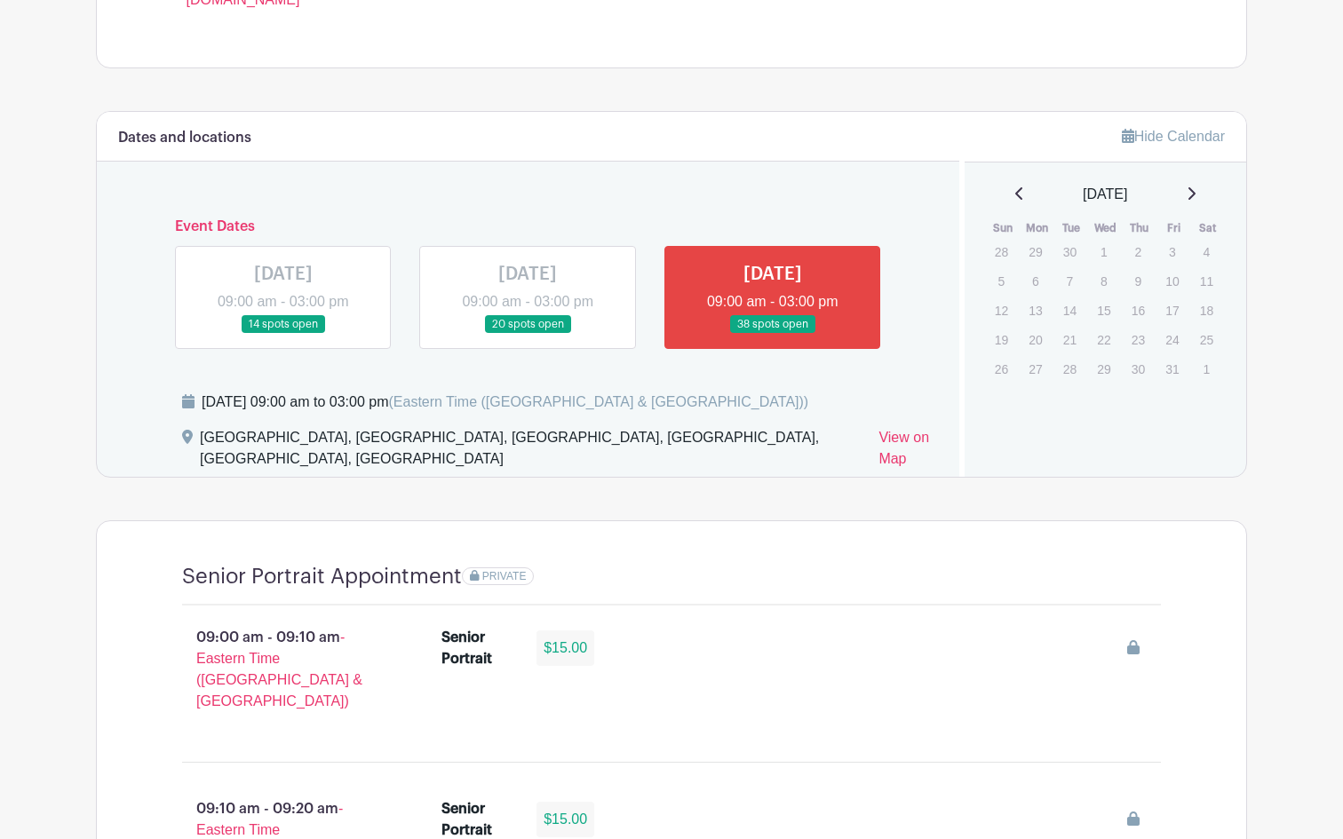
click at [1204, 196] on div "[DATE]" at bounding box center [1106, 194] width 240 height 21
click at [1196, 194] on icon at bounding box center [1191, 194] width 9 height 14
click at [1015, 194] on icon at bounding box center [1018, 193] width 7 height 12
click at [1106, 343] on p "22" at bounding box center [1103, 340] width 29 height 28
click at [1108, 362] on p "29" at bounding box center [1103, 369] width 29 height 28
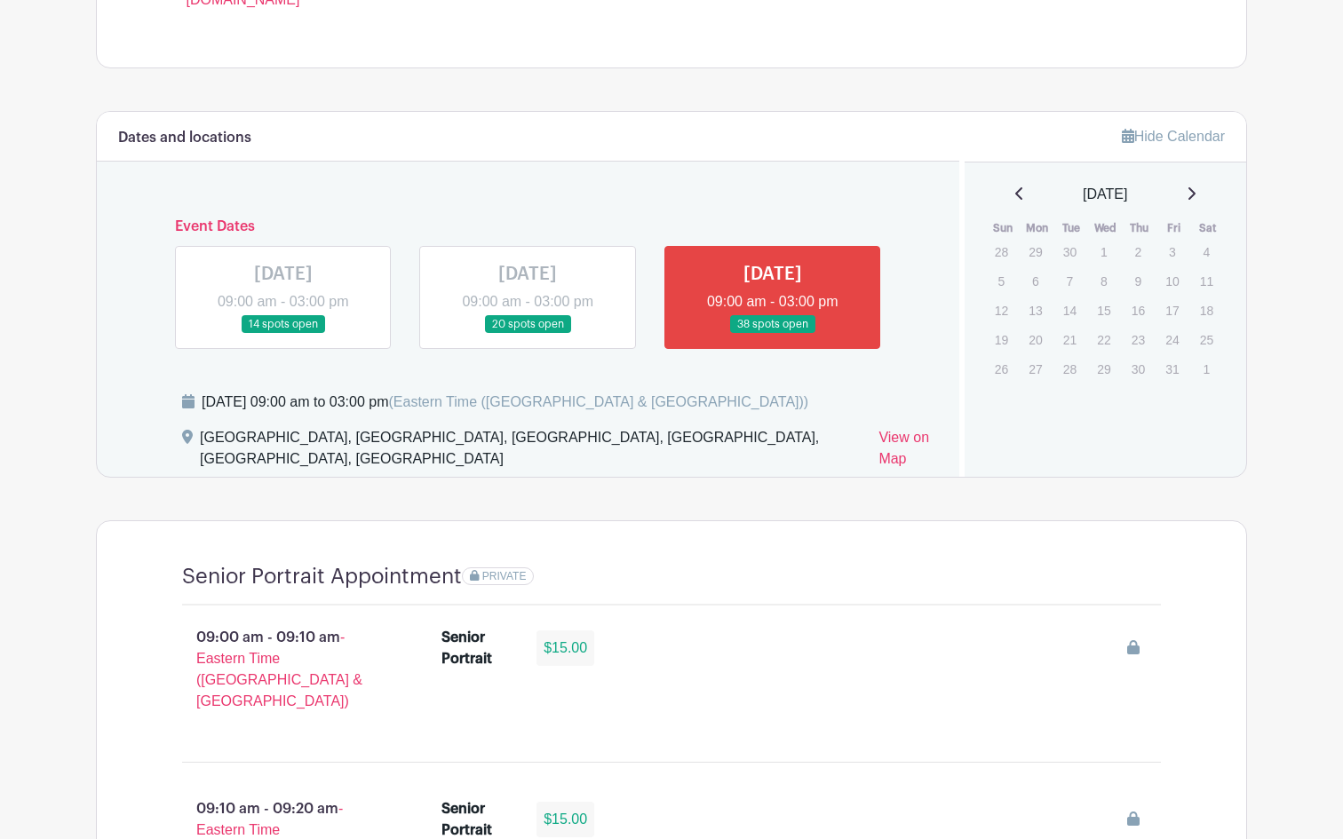
click at [1066, 370] on p "28" at bounding box center [1069, 369] width 29 height 28
